Goal: Use online tool/utility: Utilize a website feature to perform a specific function

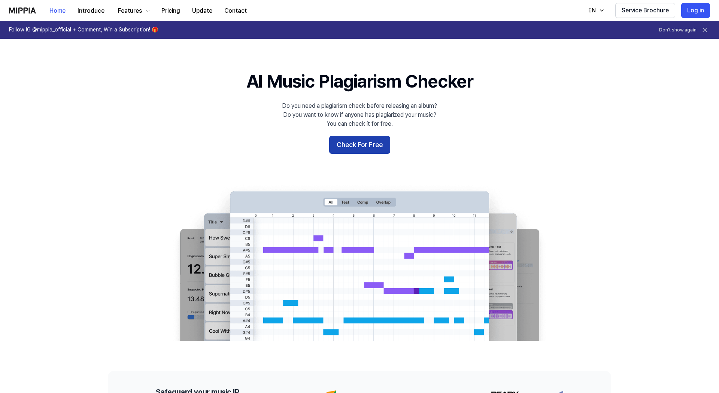
click at [357, 145] on button "Check For Free" at bounding box center [359, 145] width 61 height 18
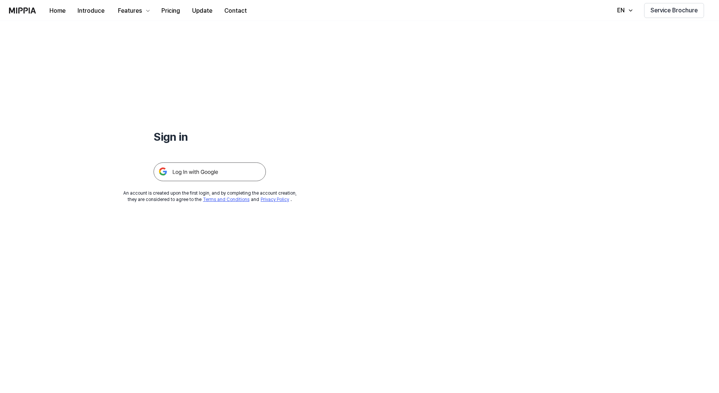
click at [235, 175] on img at bounding box center [210, 172] width 112 height 19
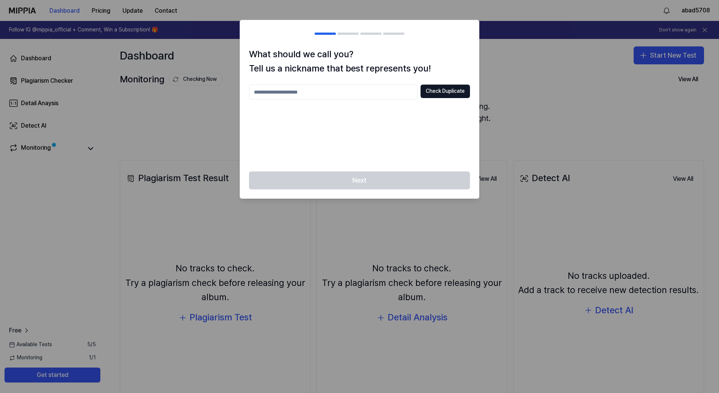
click at [345, 96] on input "text" at bounding box center [333, 92] width 169 height 15
type input "**********"
click at [443, 92] on button "Check Duplicate" at bounding box center [445, 91] width 49 height 13
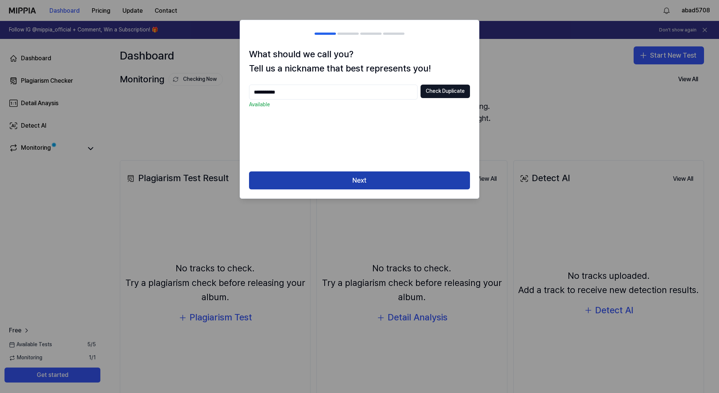
click at [386, 181] on button "Next" at bounding box center [359, 181] width 221 height 18
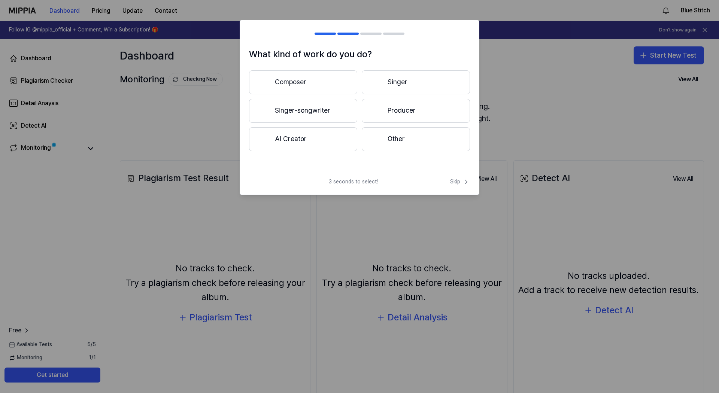
click at [292, 87] on button "Composer" at bounding box center [303, 82] width 108 height 24
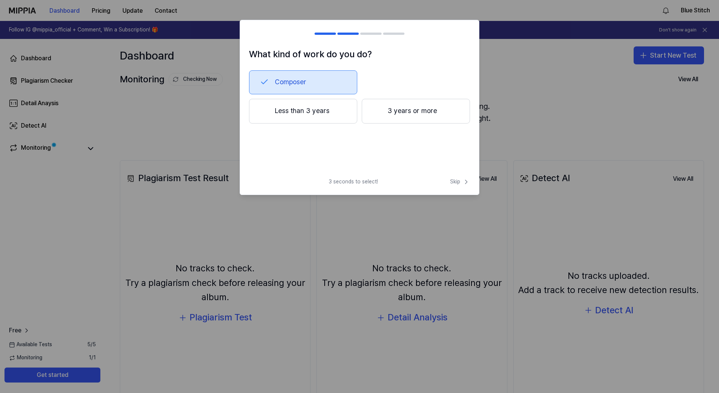
click at [391, 113] on button "3 years or more" at bounding box center [416, 111] width 108 height 25
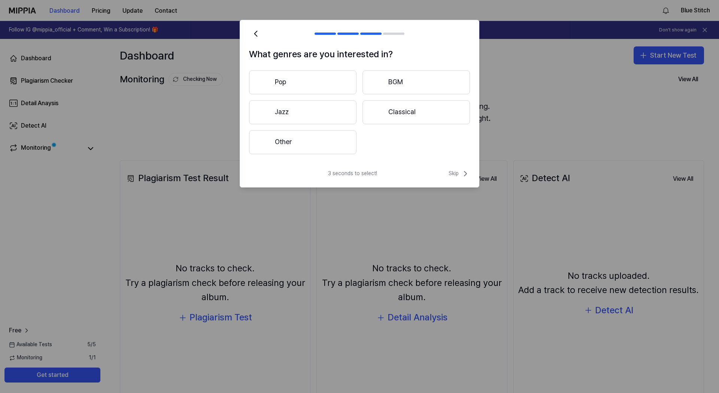
click at [388, 90] on button "BGM" at bounding box center [416, 82] width 107 height 24
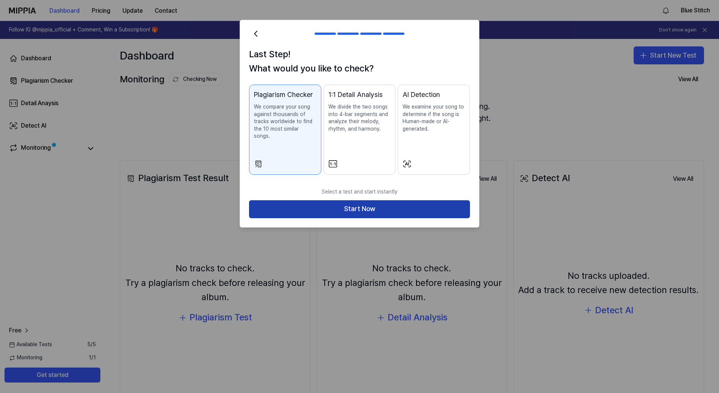
click at [358, 200] on button "Start Now" at bounding box center [359, 209] width 221 height 18
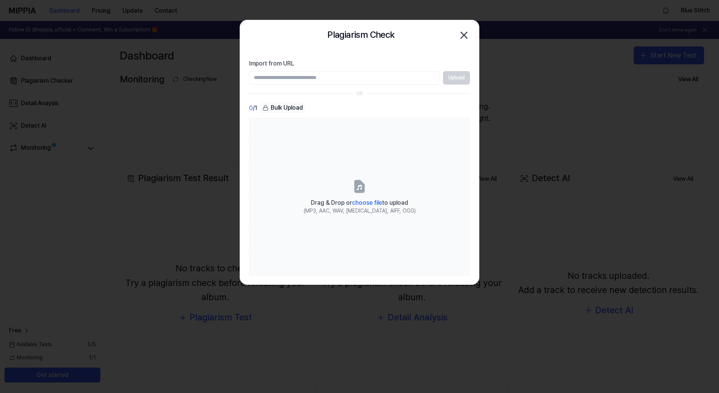
click at [314, 75] on input "Import from URL" at bounding box center [344, 77] width 191 height 13
type input "**********"
click at [453, 76] on button "Upload" at bounding box center [456, 77] width 27 height 13
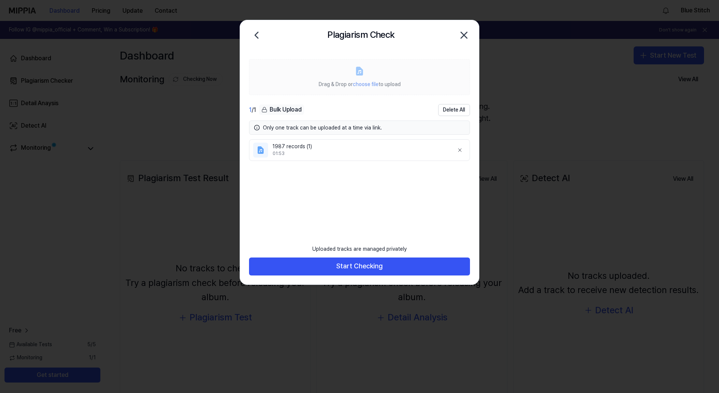
click at [252, 61] on label "Drag & Drop or choose file to upload" at bounding box center [359, 77] width 221 height 36
click at [282, 156] on li "1987 records (1) 01:53" at bounding box center [359, 150] width 221 height 22
click at [291, 225] on ul "1987 records (1) 01:53" at bounding box center [359, 184] width 221 height 91
click at [467, 36] on icon "button" at bounding box center [464, 35] width 12 height 12
